Goal: Task Accomplishment & Management: Manage account settings

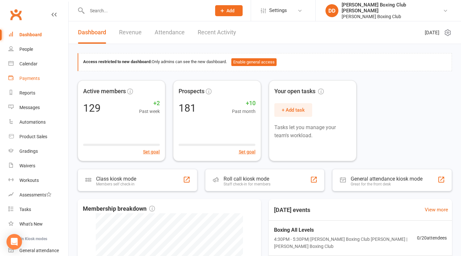
click at [33, 78] on div "Payments" at bounding box center [29, 78] width 20 height 5
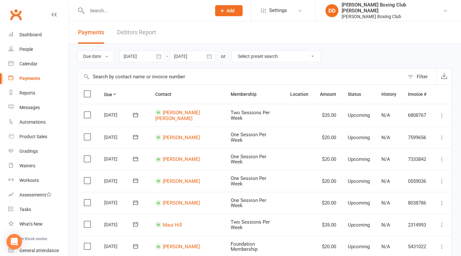
click at [34, 79] on div "Payments" at bounding box center [29, 78] width 21 height 5
click at [111, 9] on input "text" at bounding box center [146, 10] width 122 height 9
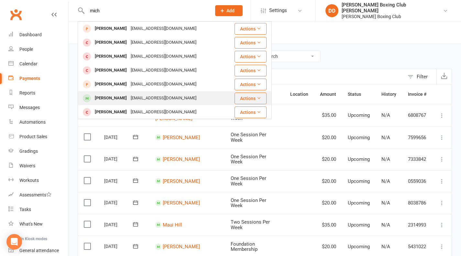
type input "mich"
click at [237, 100] on button "Actions" at bounding box center [250, 99] width 32 height 12
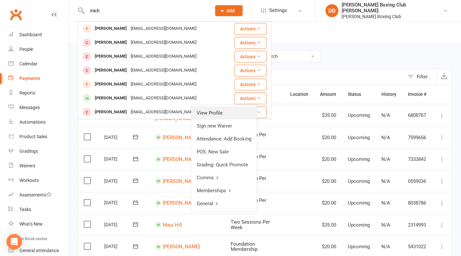
click at [227, 112] on link "View Profile" at bounding box center [223, 112] width 65 height 13
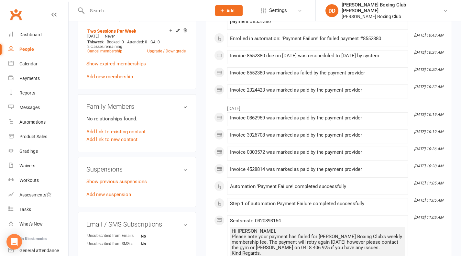
scroll to position [323, 0]
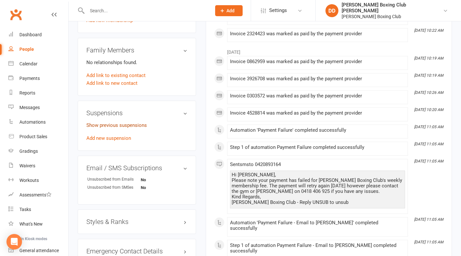
click at [124, 128] on link "Show previous suspensions" at bounding box center [116, 125] width 60 height 6
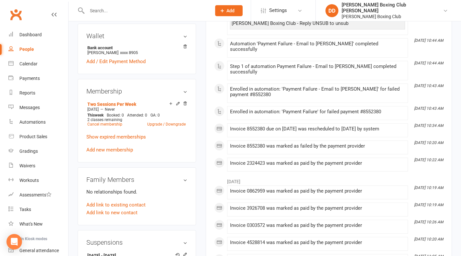
scroll to position [194, 0]
click at [177, 106] on icon at bounding box center [178, 103] width 5 height 5
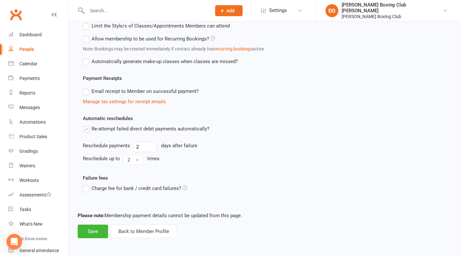
scroll to position [263, 0]
click at [99, 231] on button "Save" at bounding box center [93, 231] width 30 height 14
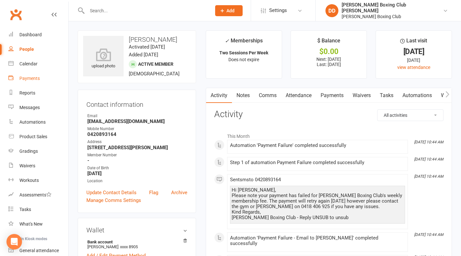
click at [32, 79] on div "Payments" at bounding box center [29, 78] width 20 height 5
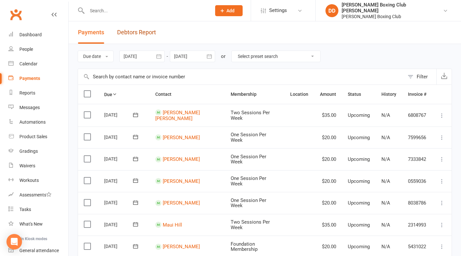
click at [135, 30] on link "Debtors Report" at bounding box center [136, 32] width 39 height 22
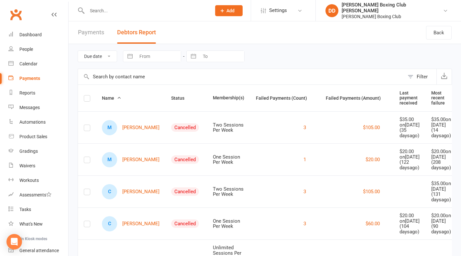
click at [113, 8] on input "text" at bounding box center [146, 10] width 122 height 9
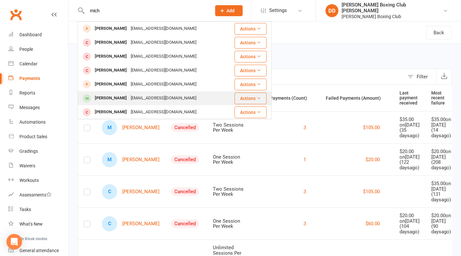
type input "mich"
click at [241, 97] on button "Actions" at bounding box center [250, 99] width 32 height 12
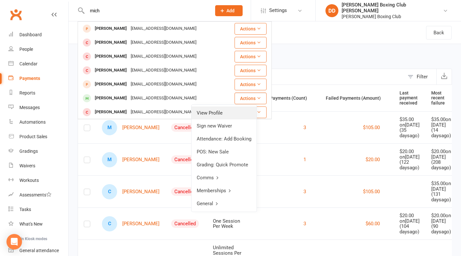
click at [213, 110] on link "View Profile" at bounding box center [223, 112] width 65 height 13
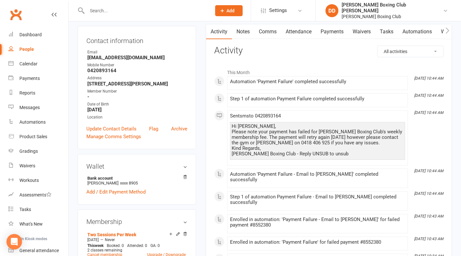
scroll to position [65, 0]
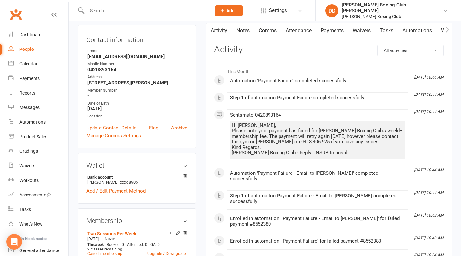
click at [230, 78] on span at bounding box center [230, 78] width 0 height 0
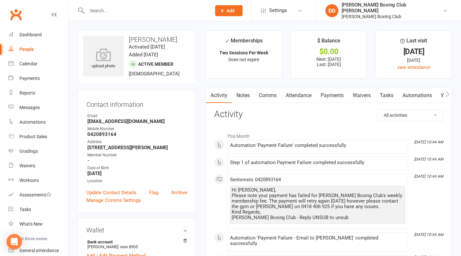
click at [327, 95] on link "Payments" at bounding box center [332, 95] width 32 height 15
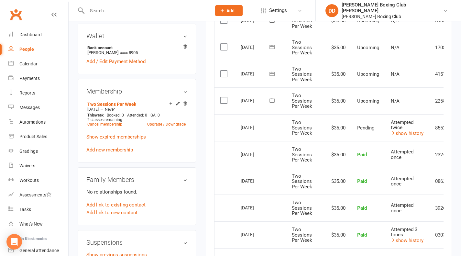
scroll to position [194, 0]
click at [408, 132] on link "show history" at bounding box center [407, 133] width 33 height 6
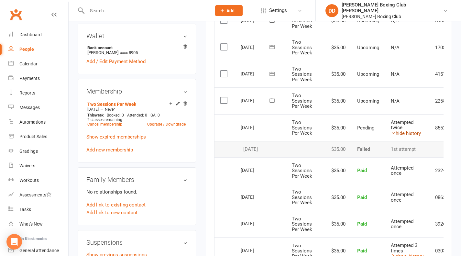
click at [407, 134] on link "hide history" at bounding box center [406, 133] width 30 height 6
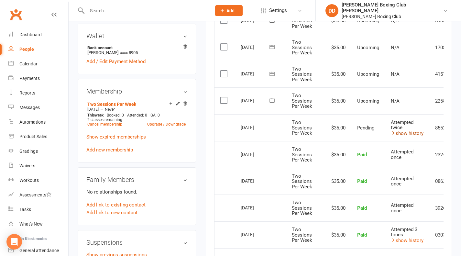
click at [407, 134] on link "show history" at bounding box center [407, 133] width 33 height 6
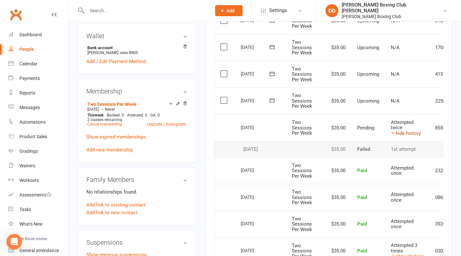
click at [407, 134] on link "hide history" at bounding box center [406, 133] width 30 height 6
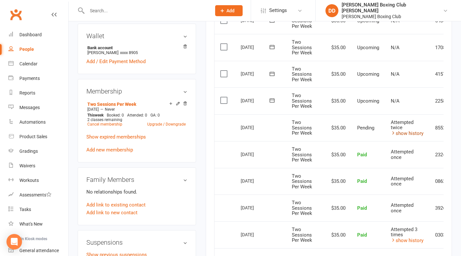
click at [400, 134] on link "show history" at bounding box center [407, 133] width 33 height 6
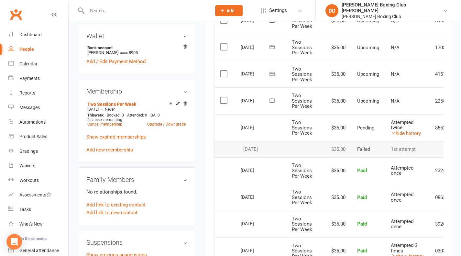
click at [393, 149] on td "1st attempt" at bounding box center [407, 149] width 44 height 16
drag, startPoint x: 315, startPoint y: 124, endPoint x: 292, endPoint y: 126, distance: 23.7
click at [313, 125] on td "Two Sessions Per Week" at bounding box center [305, 127] width 38 height 27
drag, startPoint x: 292, startPoint y: 126, endPoint x: 252, endPoint y: 132, distance: 40.1
click at [283, 129] on tr "Select this [DATE] [PERSON_NAME] Two Sessions Per Week $35.00 Pending Attempted…" at bounding box center [346, 127] width 264 height 27
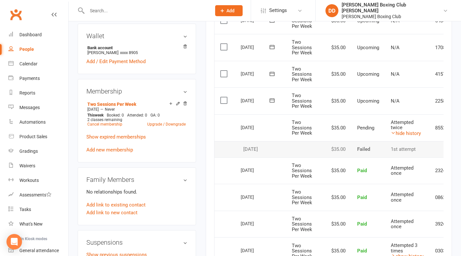
click at [436, 128] on td "8552380" at bounding box center [444, 127] width 30 height 27
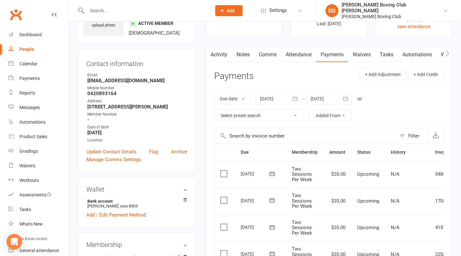
scroll to position [0, 0]
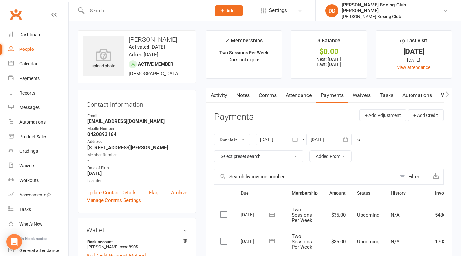
click at [448, 94] on icon "button" at bounding box center [448, 94] width 4 height 6
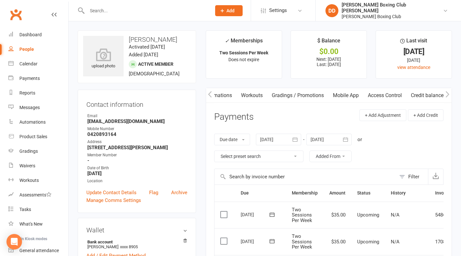
scroll to position [0, 200]
click at [448, 94] on icon "button" at bounding box center [448, 94] width 4 height 6
click at [431, 95] on link "Credit balance" at bounding box center [431, 95] width 42 height 15
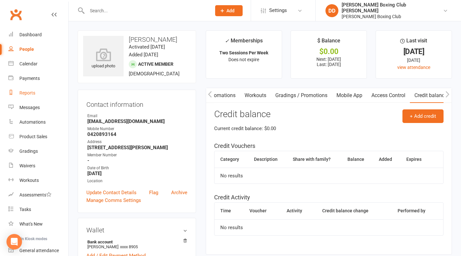
click at [24, 92] on div "Reports" at bounding box center [27, 92] width 16 height 5
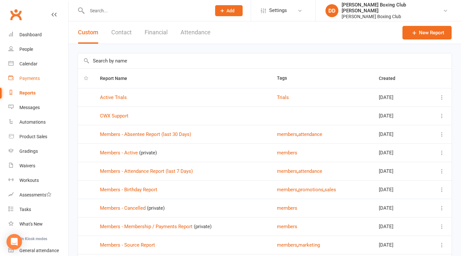
click at [35, 78] on div "Payments" at bounding box center [29, 78] width 20 height 5
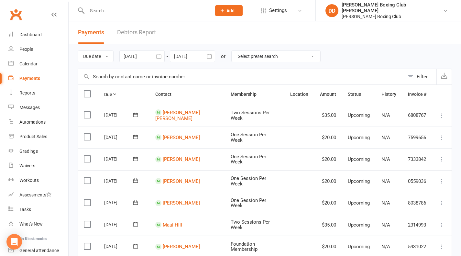
click at [115, 12] on input "text" at bounding box center [146, 10] width 122 height 9
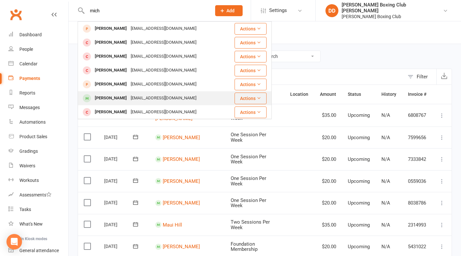
type input "mich"
click at [240, 98] on button "Actions" at bounding box center [250, 99] width 32 height 12
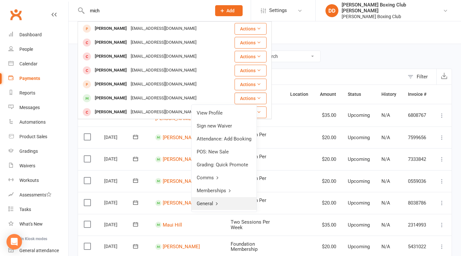
click at [215, 203] on icon at bounding box center [216, 203] width 5 height 5
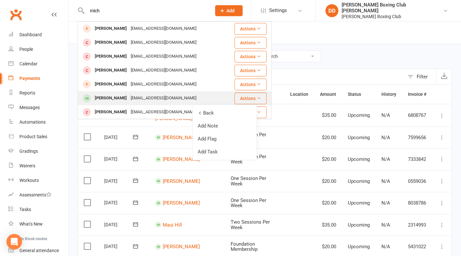
click at [240, 96] on button "Actions" at bounding box center [250, 99] width 32 height 12
click at [240, 97] on button "Actions" at bounding box center [250, 99] width 32 height 12
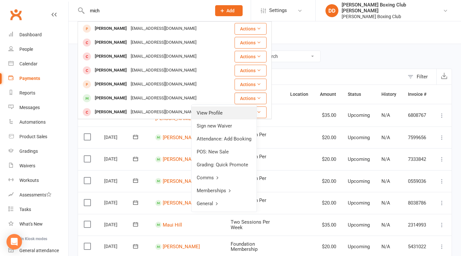
click at [215, 115] on link "View Profile" at bounding box center [223, 112] width 65 height 13
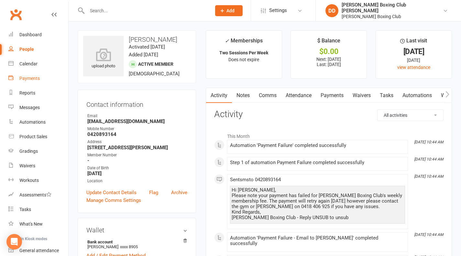
click at [27, 79] on div "Payments" at bounding box center [29, 78] width 20 height 5
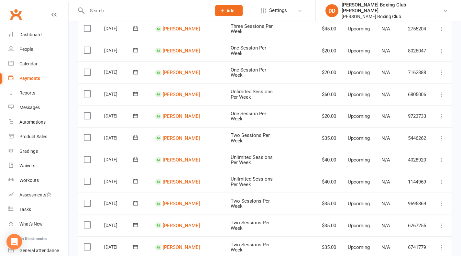
scroll to position [453, 0]
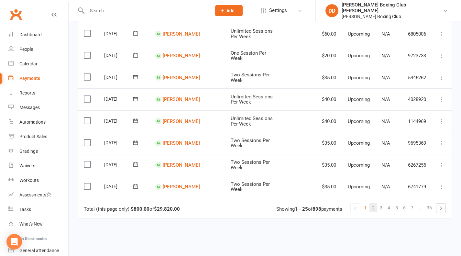
click at [375, 203] on span "2" at bounding box center [373, 207] width 3 height 9
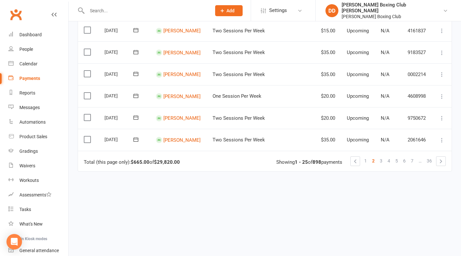
scroll to position [503, 0]
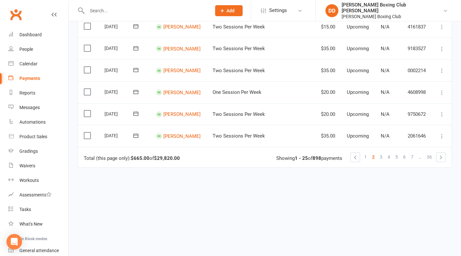
click at [380, 154] on span "3" at bounding box center [381, 156] width 3 height 9
click at [390, 153] on link "4" at bounding box center [389, 156] width 8 height 9
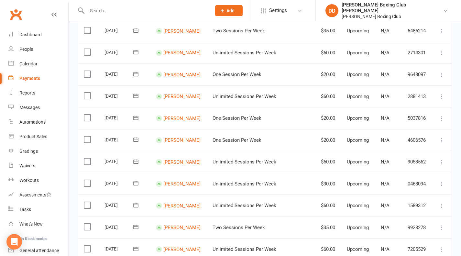
scroll to position [129, 0]
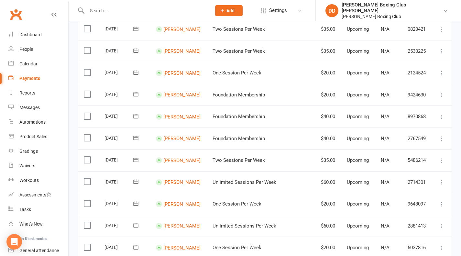
click at [441, 159] on icon at bounding box center [442, 160] width 6 height 6
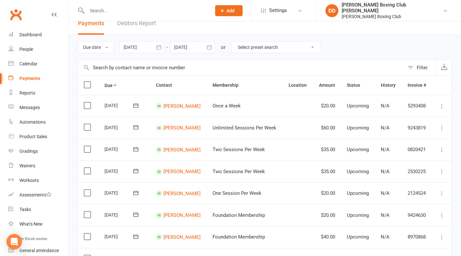
scroll to position [0, 0]
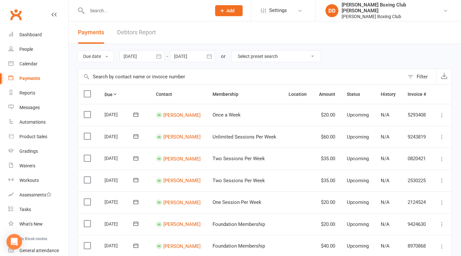
click at [212, 56] on icon "button" at bounding box center [209, 56] width 5 height 4
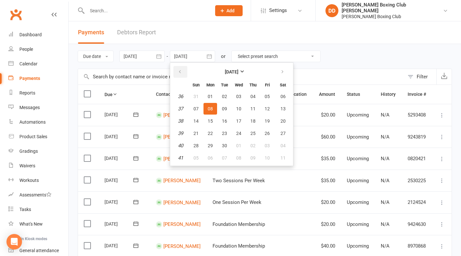
click at [180, 71] on icon "button" at bounding box center [180, 71] width 5 height 5
click at [212, 121] on span "11" at bounding box center [210, 120] width 5 height 5
type input "[DATE]"
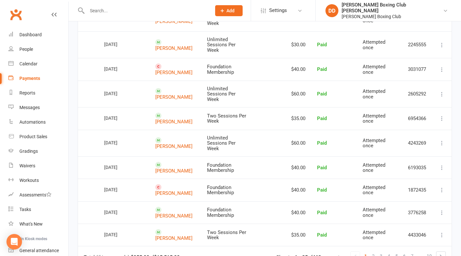
scroll to position [517, 0]
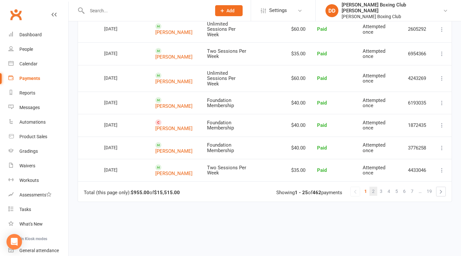
click at [373, 187] on span "2" at bounding box center [373, 191] width 3 height 9
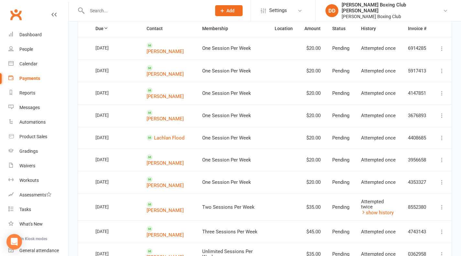
scroll to position [0, 0]
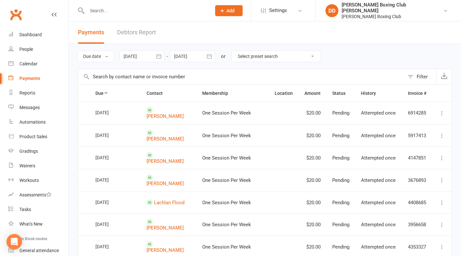
click at [161, 56] on icon "button" at bounding box center [158, 56] width 5 height 4
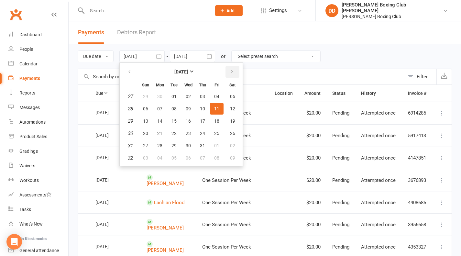
click at [230, 72] on icon "button" at bounding box center [232, 71] width 5 height 5
click at [215, 96] on span "01" at bounding box center [216, 96] width 5 height 5
type input "[DATE]"
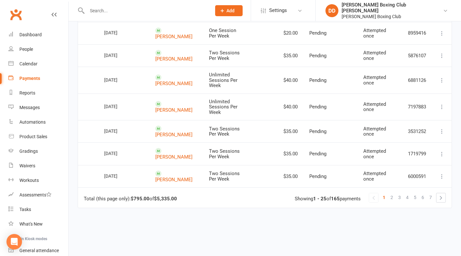
scroll to position [562, 0]
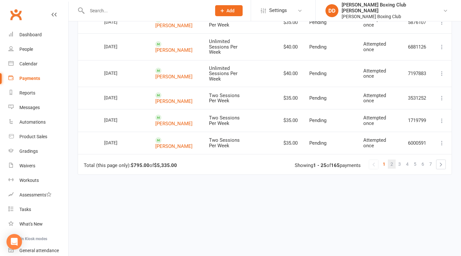
click at [390, 159] on span "2" at bounding box center [391, 163] width 3 height 9
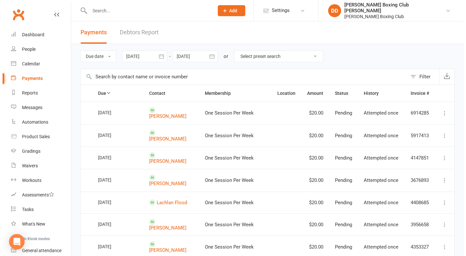
scroll to position [129, 0]
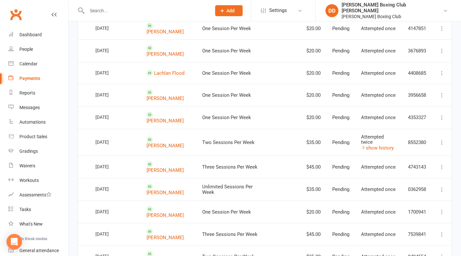
click at [441, 139] on icon at bounding box center [442, 142] width 6 height 6
click at [407, 151] on link "More Info" at bounding box center [413, 154] width 64 height 13
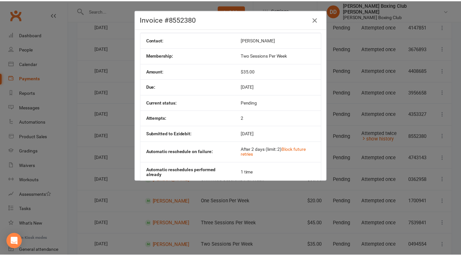
scroll to position [0, 0]
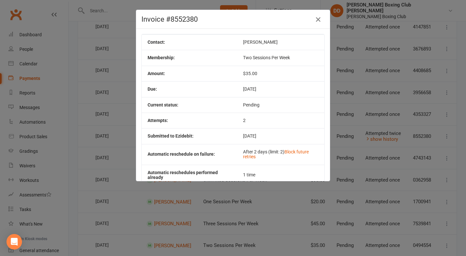
click at [314, 19] on icon "button" at bounding box center [318, 20] width 8 height 8
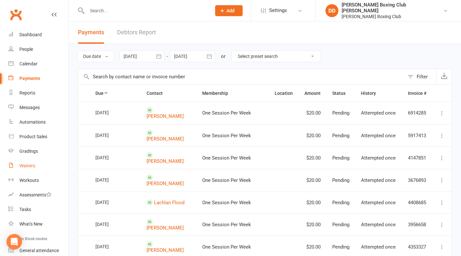
click at [27, 165] on div "Waivers" at bounding box center [27, 165] width 16 height 5
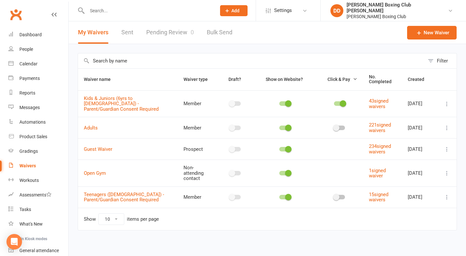
click at [27, 165] on div "Waivers" at bounding box center [27, 165] width 16 height 5
click at [160, 33] on link "Pending Review 0" at bounding box center [170, 32] width 48 height 22
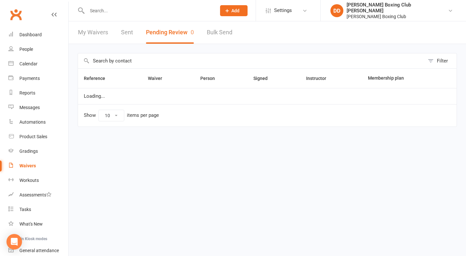
select select "50"
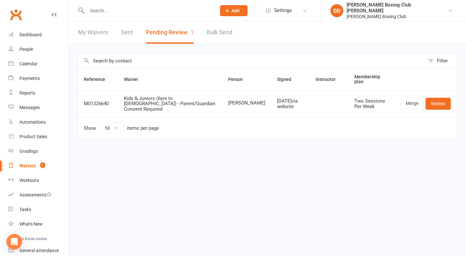
click at [26, 165] on div "Waivers" at bounding box center [27, 165] width 16 height 5
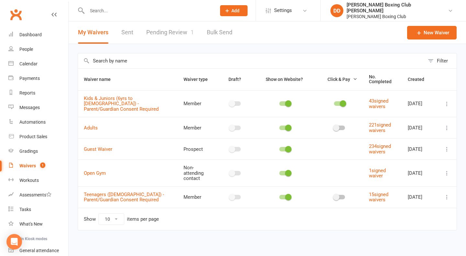
click at [159, 31] on link "Pending Review 1" at bounding box center [170, 32] width 48 height 22
select select "50"
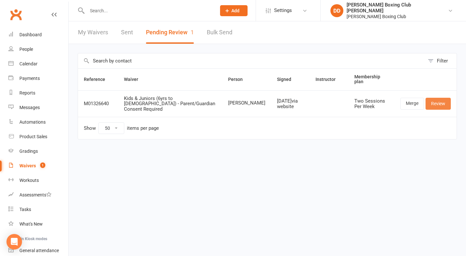
click at [434, 98] on link "Review" at bounding box center [437, 104] width 25 height 12
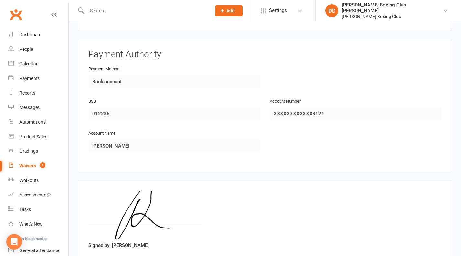
scroll to position [562, 0]
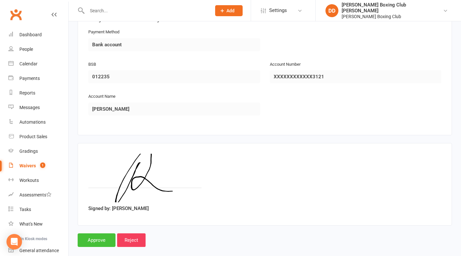
click at [104, 233] on input "Approve" at bounding box center [97, 240] width 38 height 14
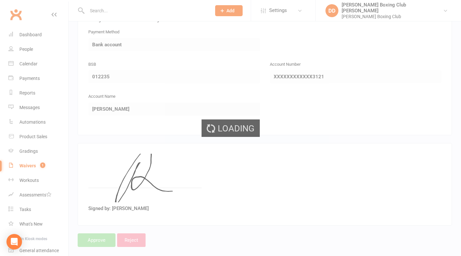
select select "50"
